Goal: Find specific page/section: Find specific page/section

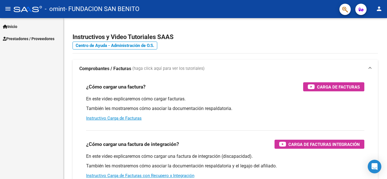
click at [36, 37] on span "Prestadores / Proveedores" at bounding box center [29, 39] width 52 height 6
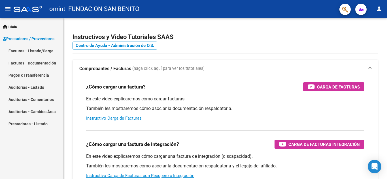
click at [46, 50] on link "Facturas - Listado/Carga" at bounding box center [31, 51] width 63 height 12
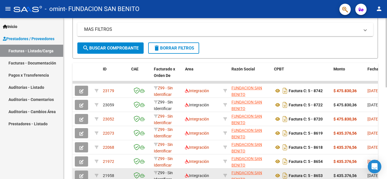
scroll to position [99, 0]
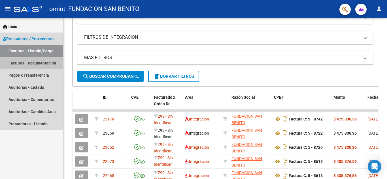
click at [33, 63] on link "Facturas - Documentación" at bounding box center [31, 63] width 63 height 12
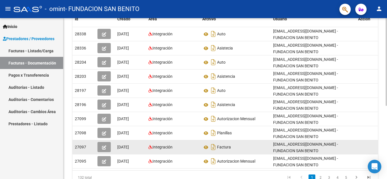
scroll to position [134, 0]
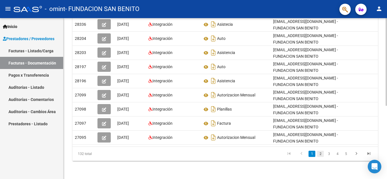
click at [321, 154] on link "2" at bounding box center [320, 154] width 7 height 6
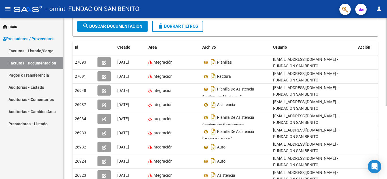
scroll to position [0, 0]
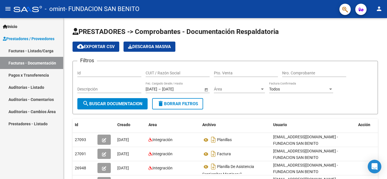
click at [43, 87] on link "Auditorías - Listado" at bounding box center [31, 87] width 63 height 12
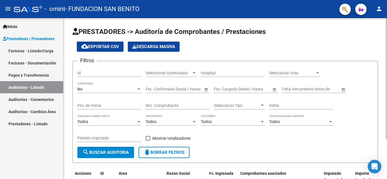
scroll to position [53, 0]
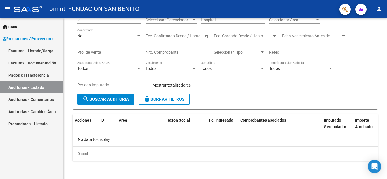
click at [28, 98] on link "Auditorías - Comentarios" at bounding box center [31, 100] width 63 height 12
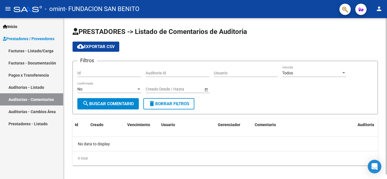
scroll to position [5, 0]
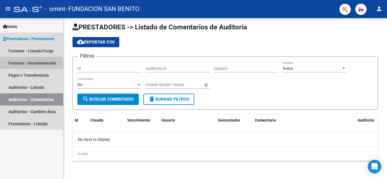
click at [34, 64] on link "Facturas - Documentación" at bounding box center [31, 63] width 63 height 12
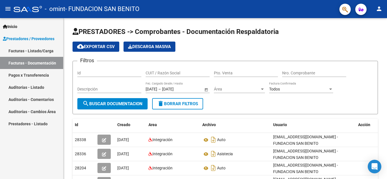
click at [33, 50] on link "Facturas - Listado/Carga" at bounding box center [31, 51] width 63 height 12
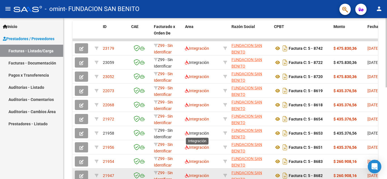
scroll to position [213, 0]
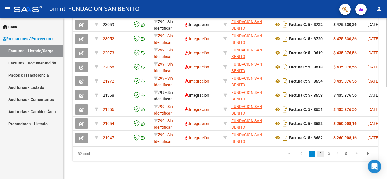
click at [320, 155] on link "2" at bounding box center [320, 154] width 7 height 6
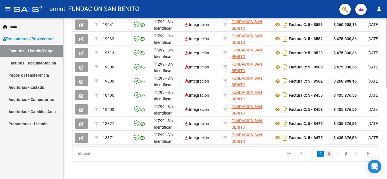
click at [328, 155] on link "3" at bounding box center [329, 154] width 7 height 6
click at [338, 155] on link "4" at bounding box center [337, 154] width 7 height 6
click at [313, 155] on link "2" at bounding box center [312, 154] width 7 height 6
click at [312, 155] on link "1" at bounding box center [312, 154] width 7 height 6
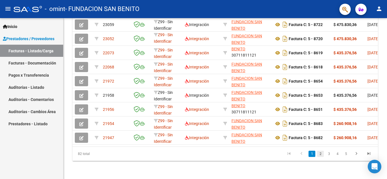
click at [321, 157] on link "2" at bounding box center [320, 154] width 7 height 6
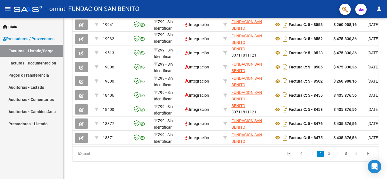
click at [333, 155] on li "3" at bounding box center [329, 154] width 9 height 10
click at [331, 155] on link "3" at bounding box center [329, 154] width 7 height 6
click at [320, 154] on link "2" at bounding box center [320, 154] width 7 height 6
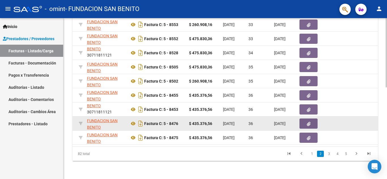
scroll to position [156, 0]
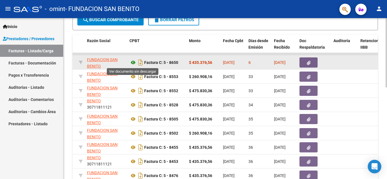
click at [133, 62] on icon at bounding box center [133, 62] width 7 height 7
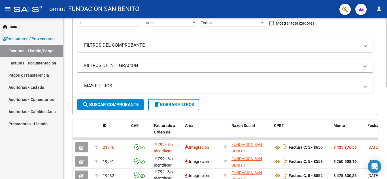
scroll to position [0, 0]
